Goal: Check status: Check status

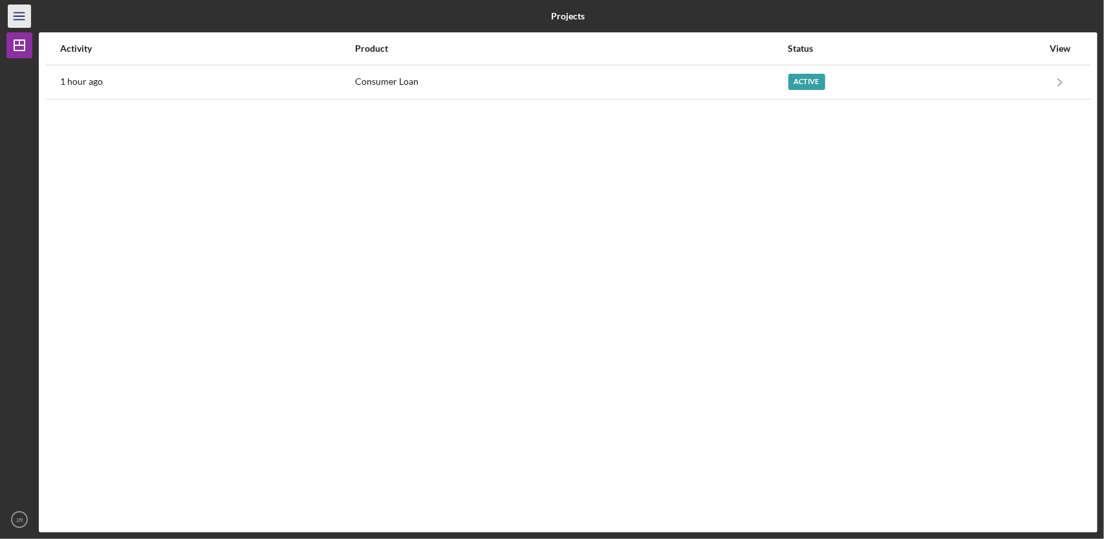
click at [19, 15] on icon "Icon/Menu" at bounding box center [19, 16] width 29 height 29
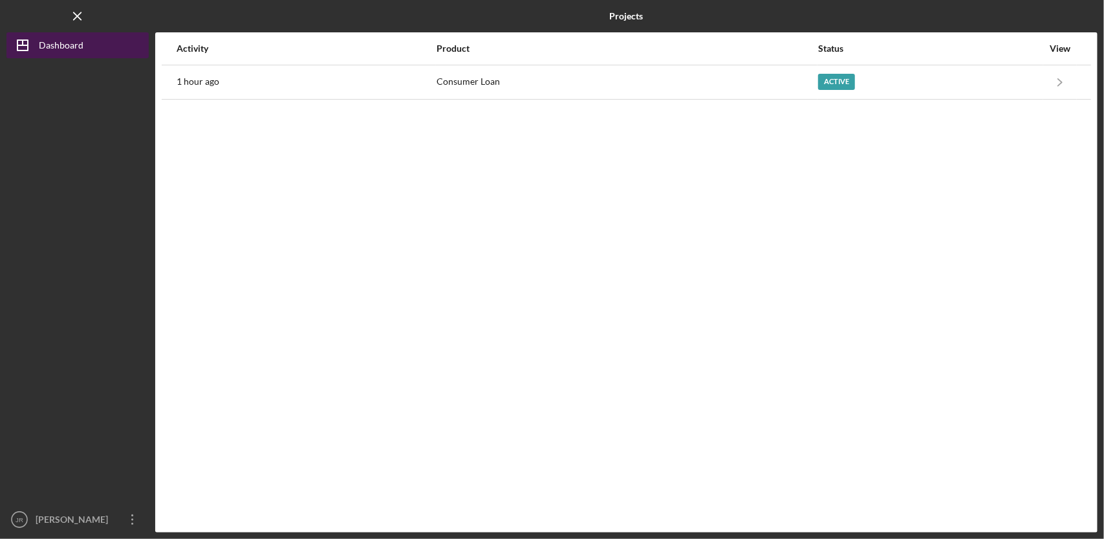
click at [26, 43] on icon "Icon/Dashboard" at bounding box center [22, 45] width 32 height 32
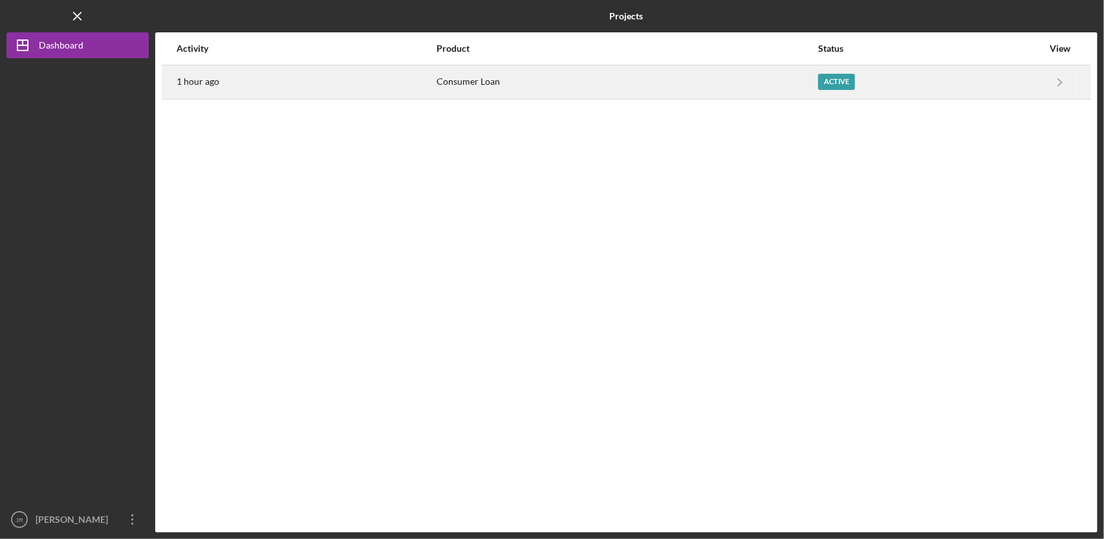
click at [255, 80] on div "1 hour ago" at bounding box center [306, 82] width 259 height 32
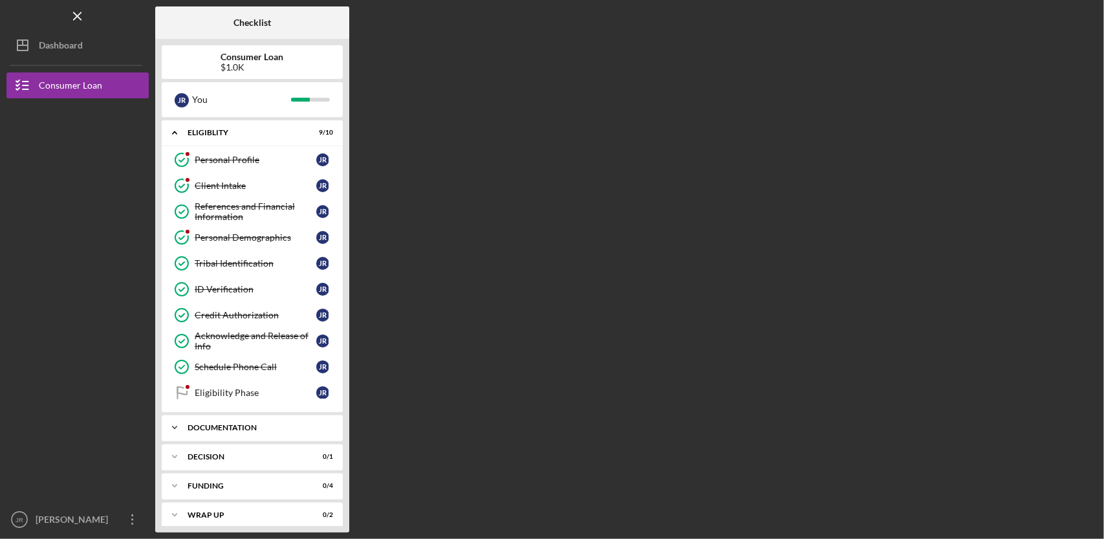
click at [301, 426] on div "Documentation" at bounding box center [257, 428] width 139 height 8
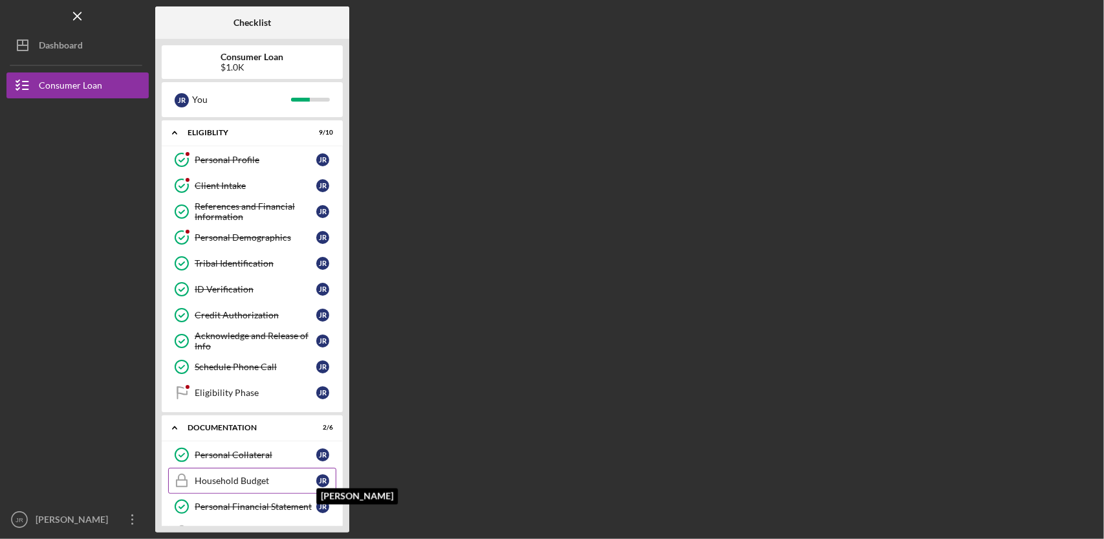
click at [322, 474] on div "J R" at bounding box center [322, 480] width 13 height 13
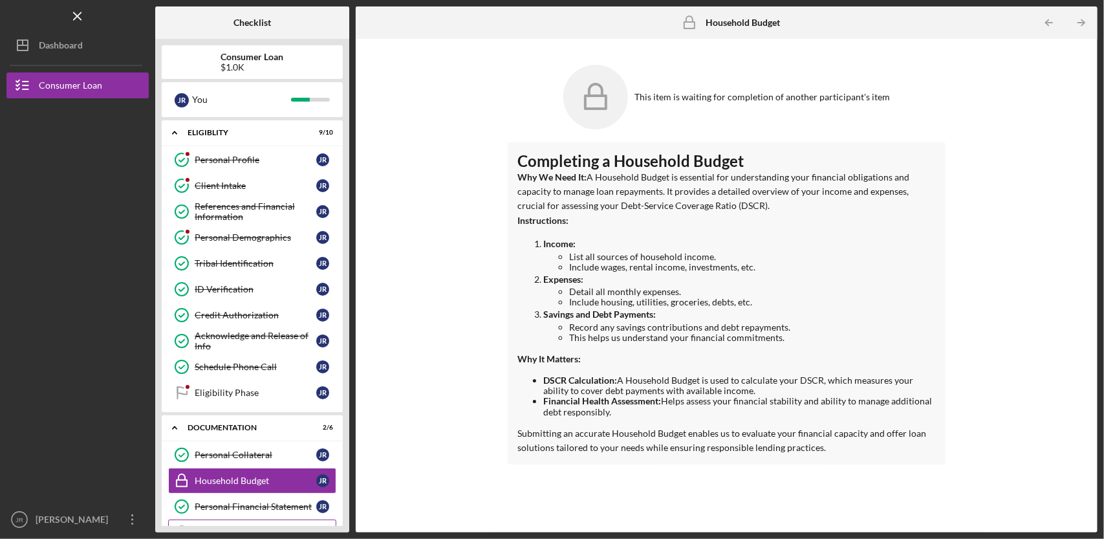
click at [296, 520] on link "Most recent paystub Most recent paystub J R" at bounding box center [252, 532] width 168 height 26
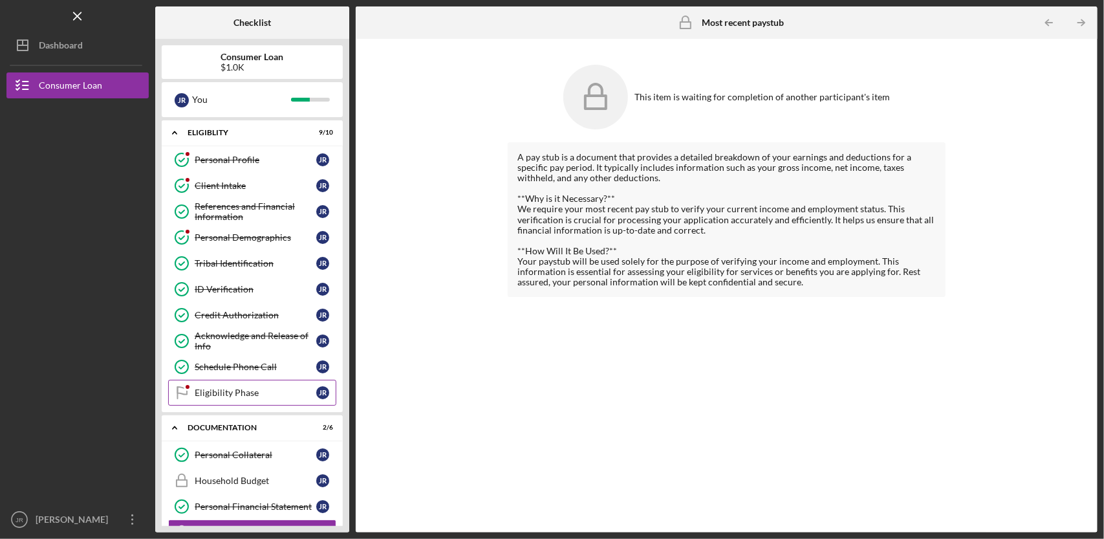
click at [291, 388] on div "Eligibility Phase" at bounding box center [256, 392] width 122 height 10
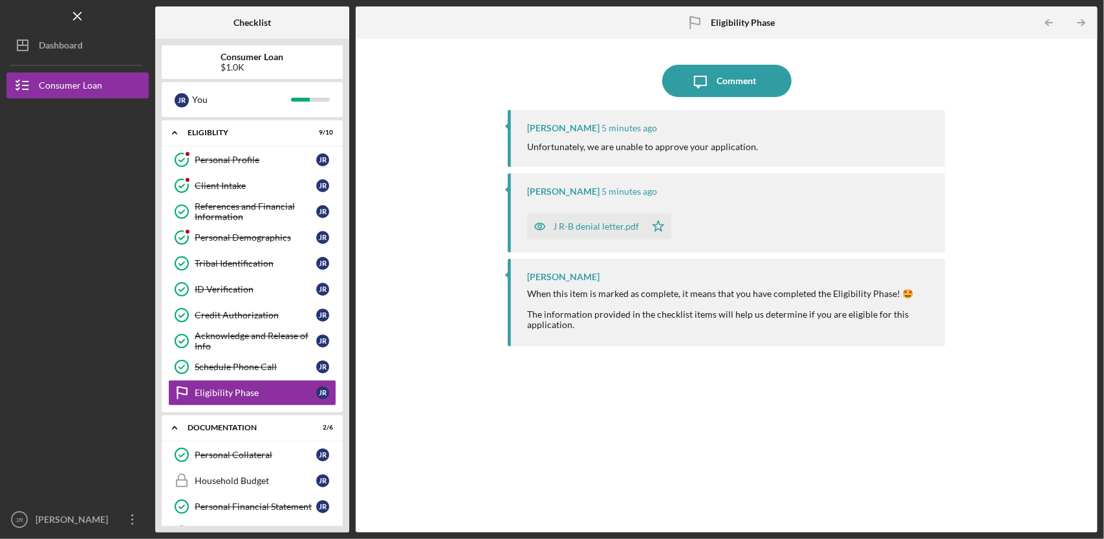
click at [631, 228] on div "J R-B denial letter.pdf" at bounding box center [596, 226] width 86 height 10
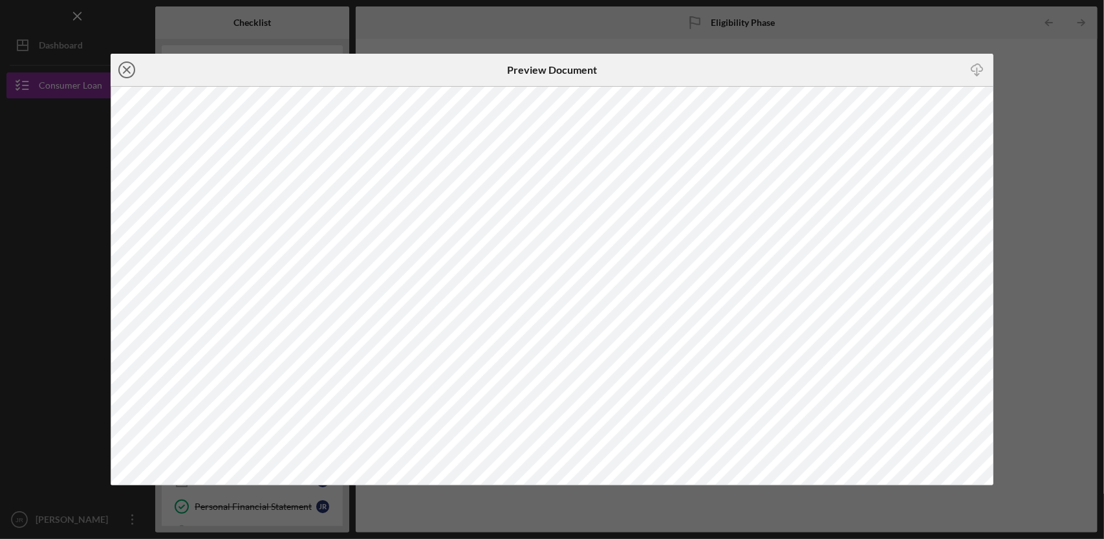
click at [131, 72] on icon "Icon/Close" at bounding box center [127, 70] width 32 height 32
